Goal: Information Seeking & Learning: Learn about a topic

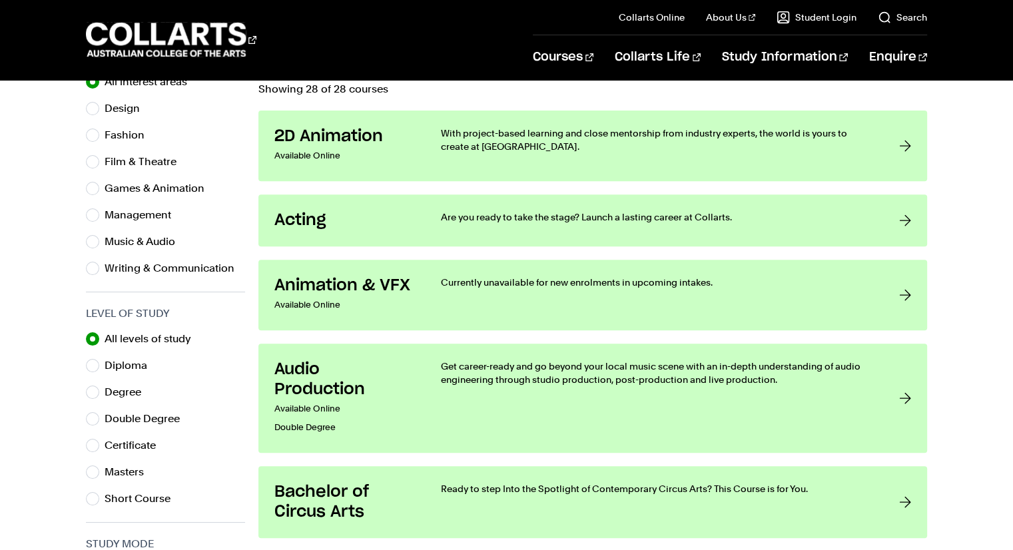
scroll to position [458, 0]
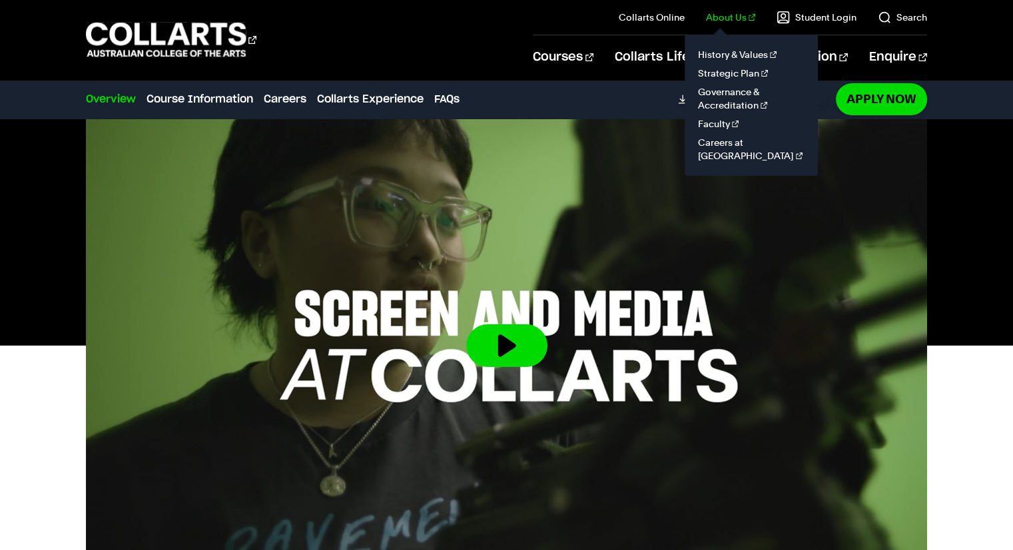
scroll to position [360, 0]
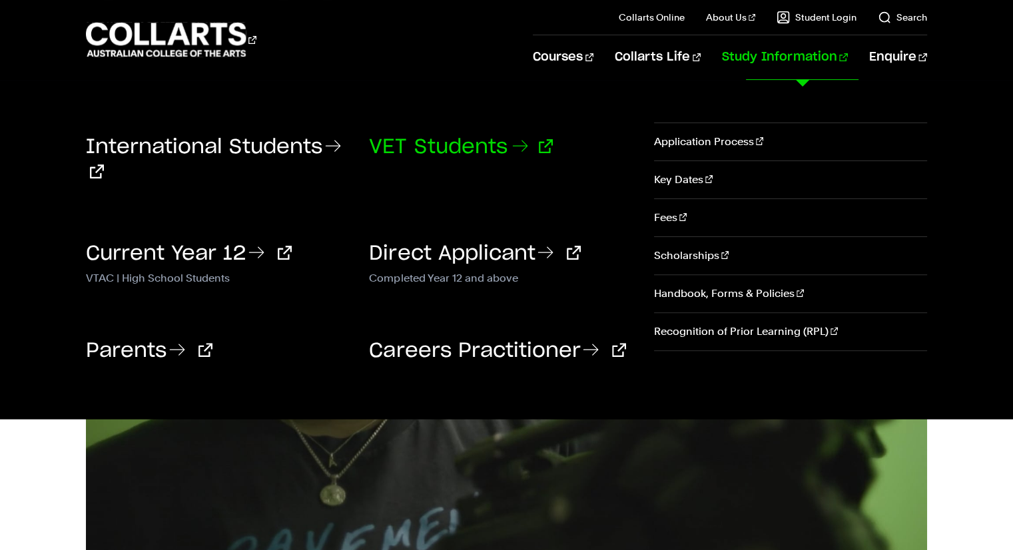
click at [416, 137] on link "VET Students" at bounding box center [461, 147] width 184 height 20
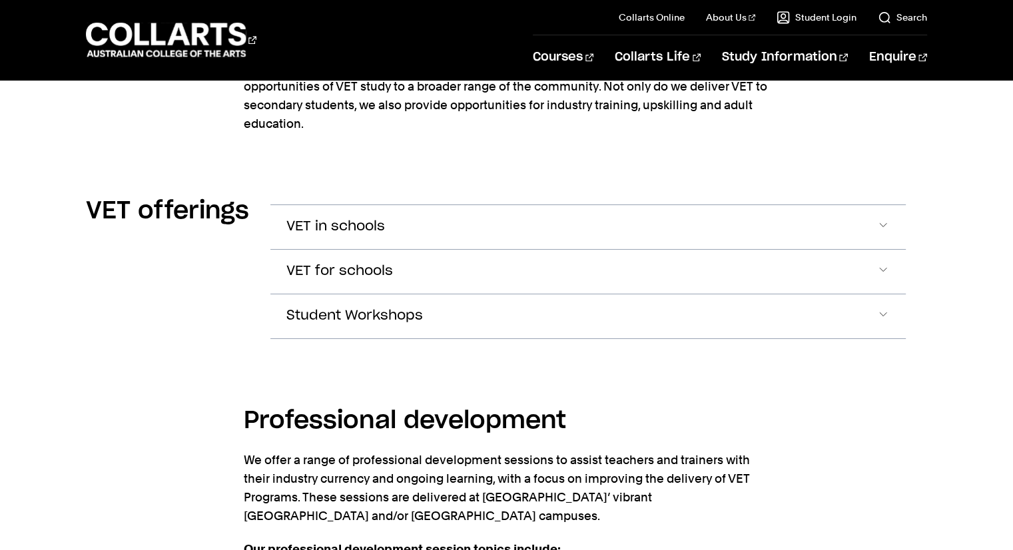
scroll to position [1713, 0]
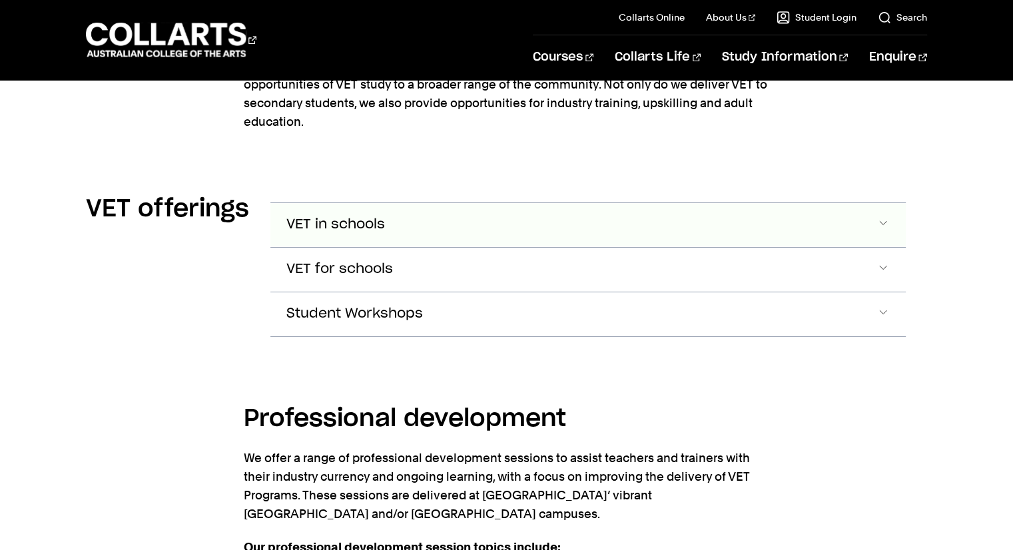
click at [603, 212] on button "VET in schools" at bounding box center [587, 225] width 635 height 44
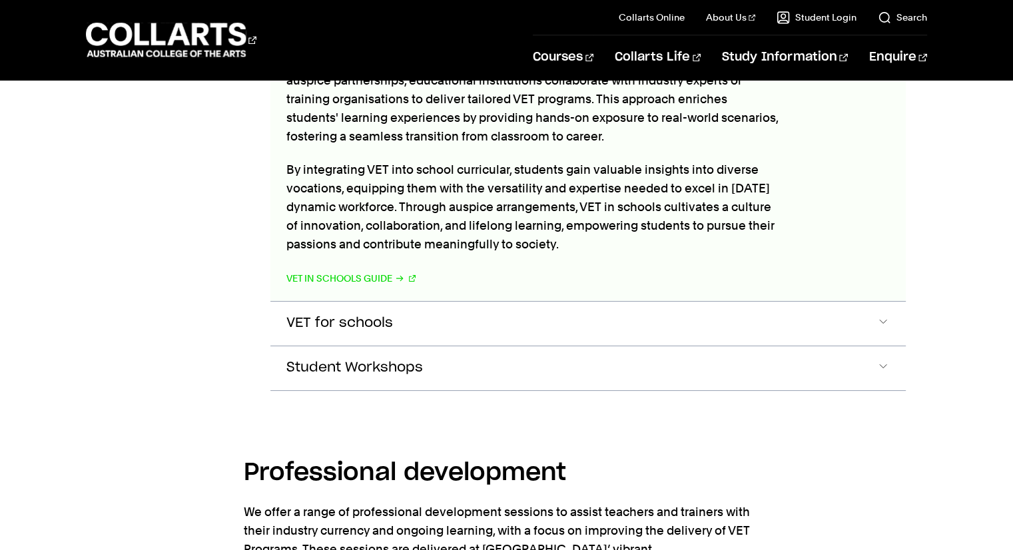
scroll to position [1936, 0]
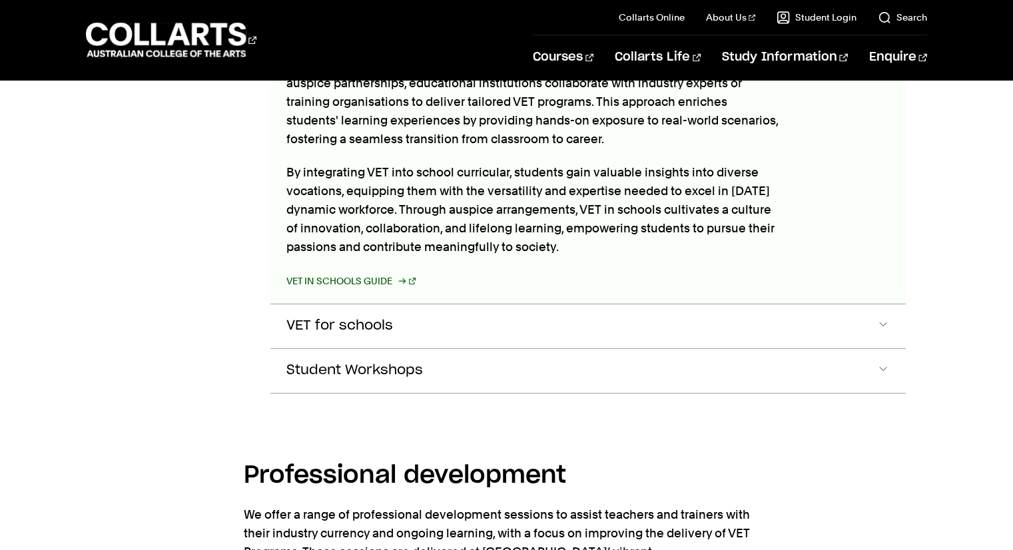
click at [327, 272] on link "VET in Schools Guide" at bounding box center [350, 281] width 129 height 19
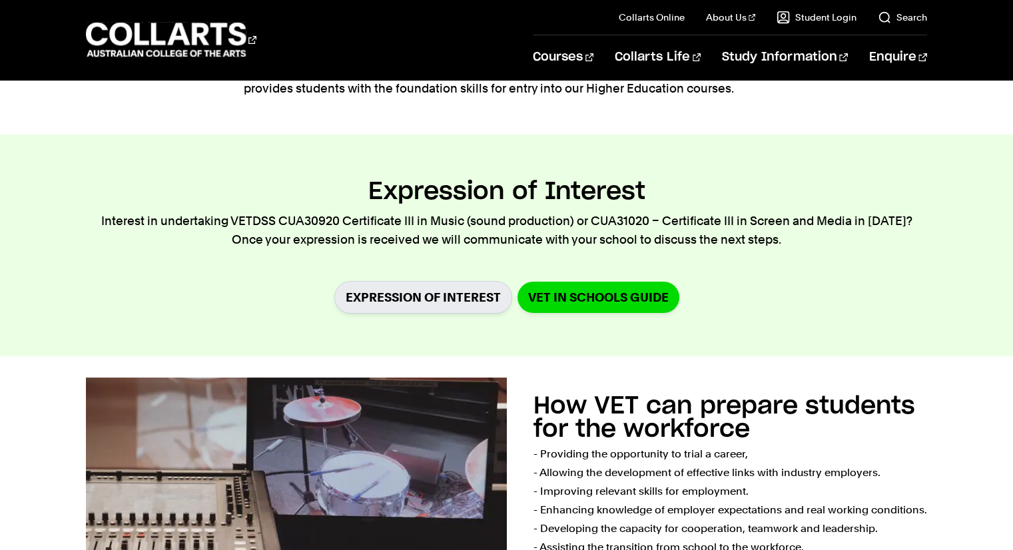
scroll to position [506, 0]
